Goal: Information Seeking & Learning: Learn about a topic

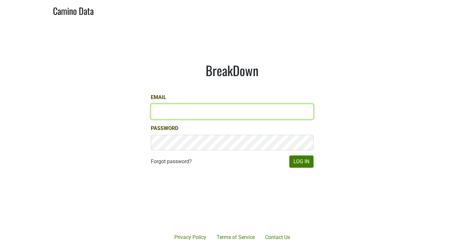
type input "victoria@mommenpop.com"
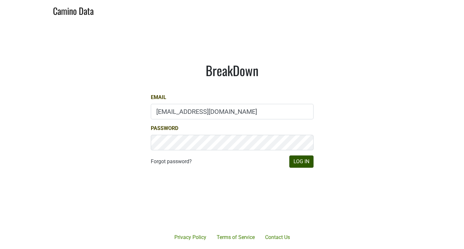
click at [305, 161] on button "Log In" at bounding box center [301, 162] width 24 height 12
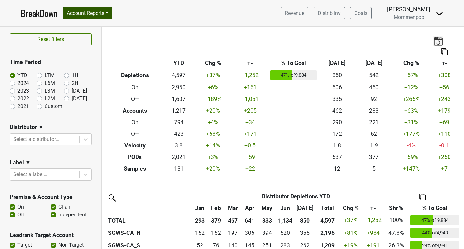
click at [108, 16] on button "Account Reports" at bounding box center [88, 13] width 50 height 12
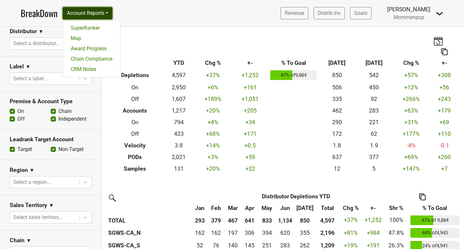
scroll to position [96, 0]
click at [84, 183] on icon at bounding box center [85, 182] width 6 height 6
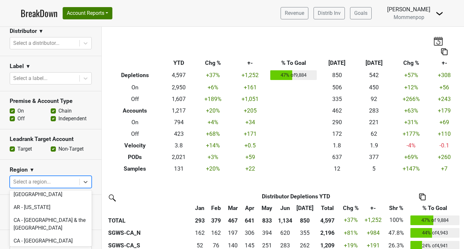
scroll to position [86, 0]
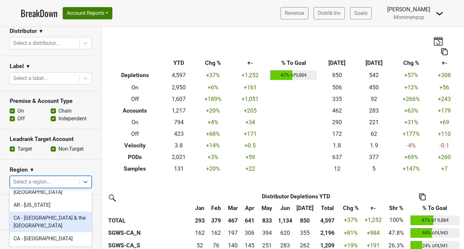
click at [38, 212] on div "CA - Oakland & the East Bay" at bounding box center [51, 222] width 82 height 21
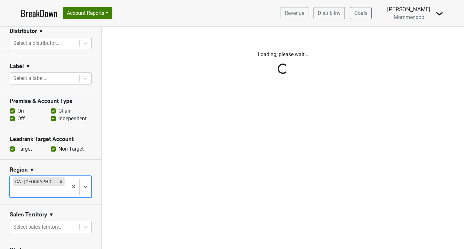
click at [84, 191] on div "Reset filters Time Period YTD LTM 1H 2024 L6M 2H 2023 L3M Jul '25 2022 L2M Aug …" at bounding box center [51, 138] width 102 height 223
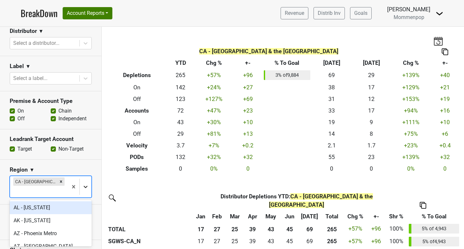
click at [86, 188] on icon at bounding box center [86, 187] width 4 height 2
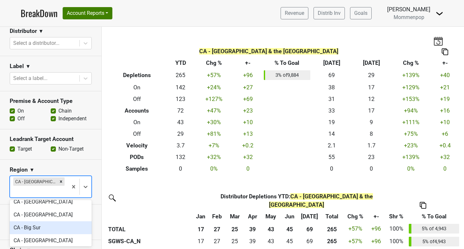
scroll to position [278, 0]
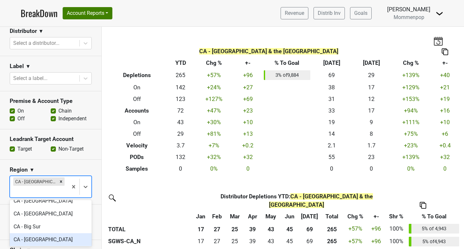
click at [55, 234] on div "CA - San Francisco" at bounding box center [51, 240] width 82 height 13
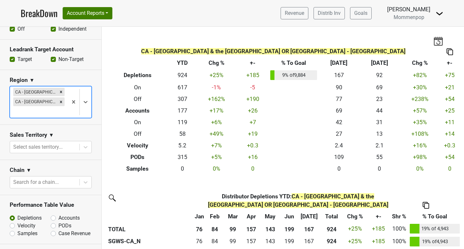
scroll to position [197, 0]
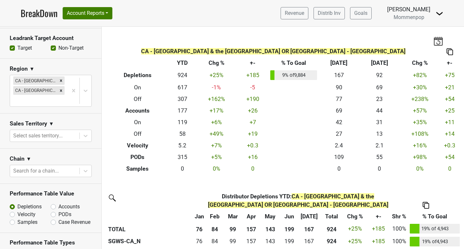
click at [58, 203] on label "Accounts" at bounding box center [68, 207] width 21 height 8
click at [53, 203] on input "Accounts" at bounding box center [70, 206] width 39 height 6
radio input "true"
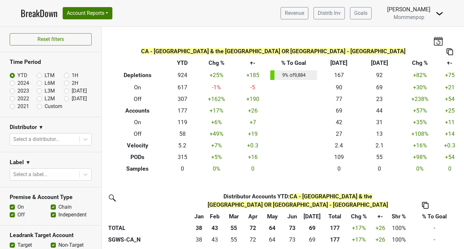
scroll to position [0, 0]
click at [111, 12] on button "Account Reports" at bounding box center [88, 13] width 50 height 12
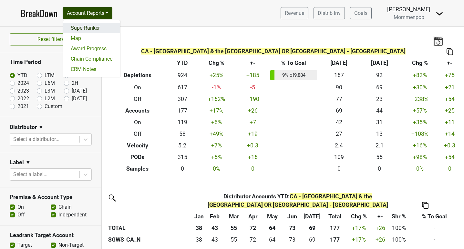
click at [90, 29] on link "SuperRanker" at bounding box center [91, 28] width 57 height 10
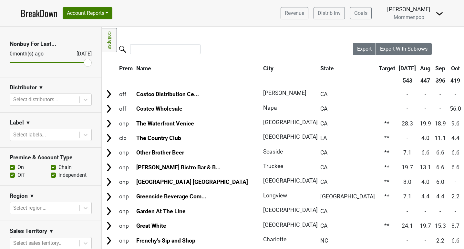
scroll to position [66, 0]
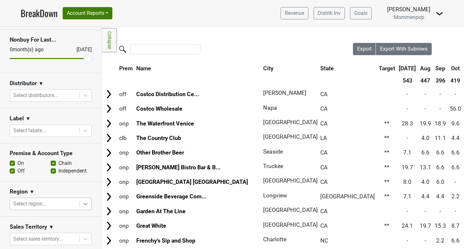
click at [86, 204] on body "BreakDown Account Reports SuperRanker Map Award Progress Chain Compliance CRM N…" at bounding box center [232, 124] width 464 height 249
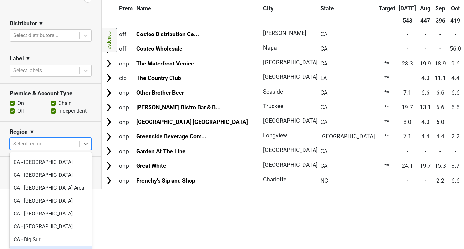
scroll to position [237, 0]
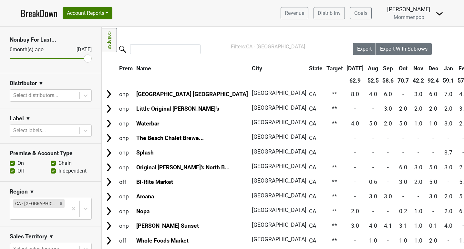
click at [89, 58] on input "range" at bounding box center [51, 58] width 82 height 1
click at [17, 162] on label "On" at bounding box center [20, 164] width 6 height 8
click at [11, 162] on input "On" at bounding box center [12, 163] width 5 height 6
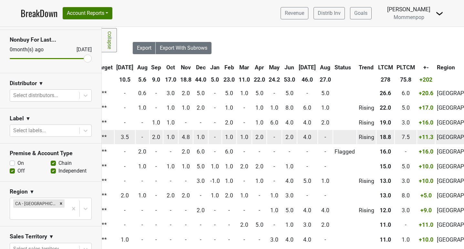
scroll to position [1, 228]
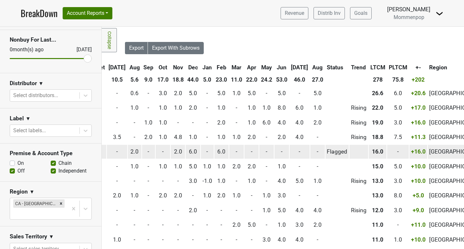
click at [317, 153] on span "-" at bounding box center [318, 152] width 2 height 6
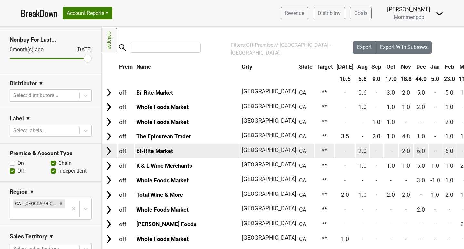
scroll to position [2, 0]
click at [156, 149] on link "Bi-Rite Market" at bounding box center [154, 151] width 37 height 6
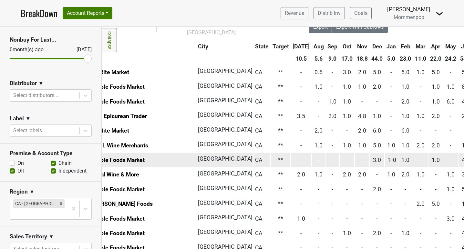
scroll to position [22, 44]
click at [135, 158] on link "Whole Foods Market" at bounding box center [118, 160] width 52 height 6
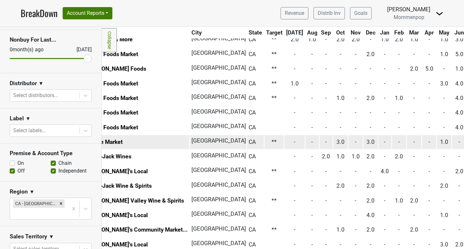
scroll to position [157, 43]
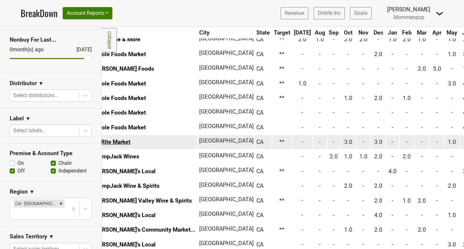
click at [126, 139] on link "Bi-Rite Market" at bounding box center [112, 142] width 37 height 6
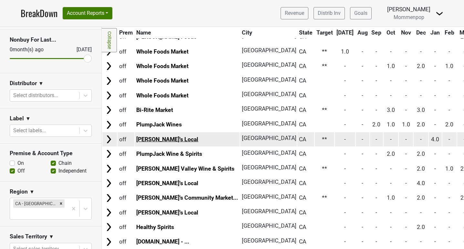
scroll to position [189, 0]
click at [159, 136] on link "[PERSON_NAME]'s Local" at bounding box center [167, 139] width 62 height 6
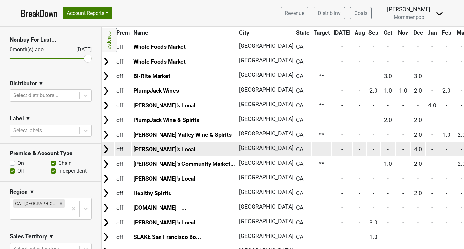
scroll to position [225, 3]
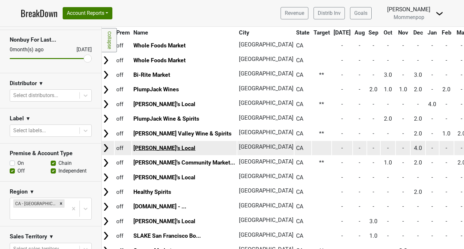
click at [159, 145] on link "[PERSON_NAME]'s Local" at bounding box center [164, 148] width 62 height 6
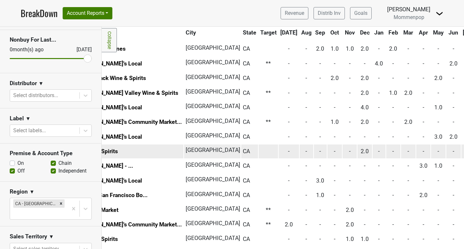
scroll to position [265, 19]
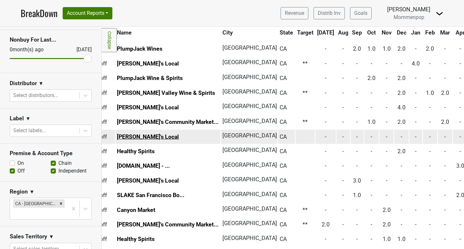
click at [138, 134] on link "[PERSON_NAME]'s Local" at bounding box center [148, 137] width 62 height 6
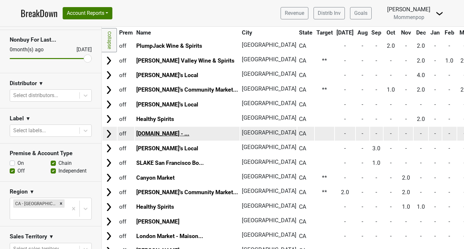
scroll to position [298, 0]
click at [161, 131] on link "Winemeatscheese.com - ..." at bounding box center [162, 134] width 53 height 6
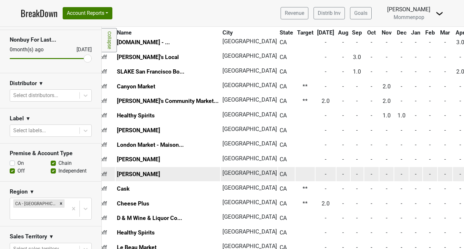
scroll to position [389, 7]
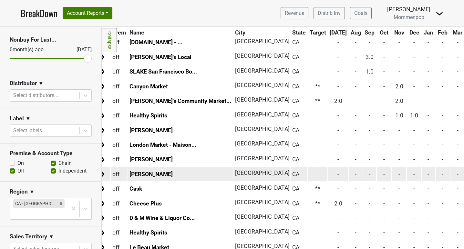
click at [136, 171] on link "Mollie Stone's" at bounding box center [151, 174] width 43 height 6
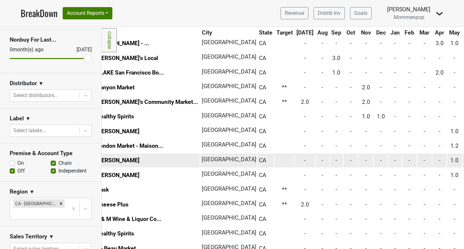
scroll to position [388, 37]
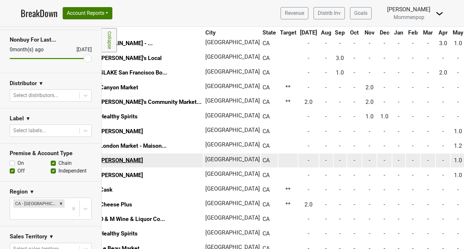
click at [116, 157] on link "Mollie Stone's" at bounding box center [121, 160] width 43 height 6
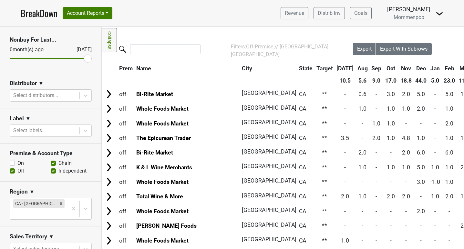
scroll to position [0, 0]
click at [17, 163] on label "On" at bounding box center [20, 164] width 6 height 8
click at [13, 163] on input "On" at bounding box center [12, 163] width 5 height 6
checkbox input "true"
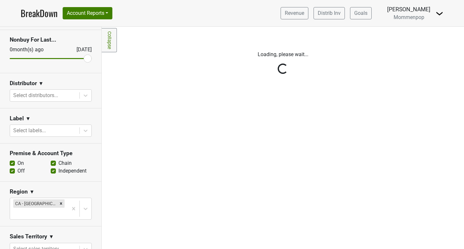
click at [10, 172] on div "Reset filters Purchased Within Last... 25 month(s) ago Aug '25 Nonbuy For Last.…" at bounding box center [51, 138] width 102 height 223
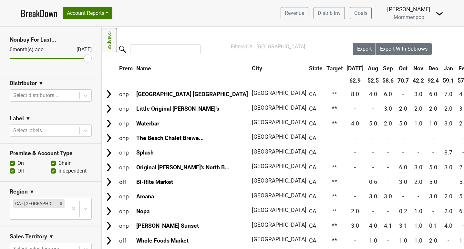
click at [17, 170] on label "Off" at bounding box center [20, 171] width 7 height 8
click at [14, 170] on input "Off" at bounding box center [12, 170] width 5 height 6
checkbox input "false"
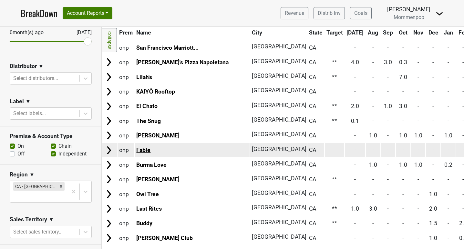
scroll to position [398, 0]
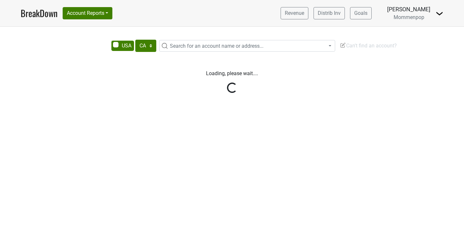
select select "CA"
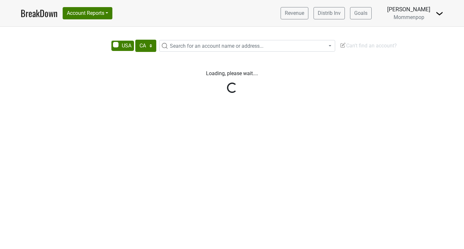
select select "CA"
